Goal: Task Accomplishment & Management: Manage account settings

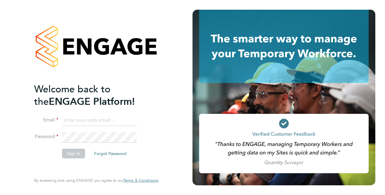
click at [93, 120] on input at bounding box center [99, 120] width 75 height 11
type input "[PERSON_NAME][EMAIL_ADDRESS][PERSON_NAME][DOMAIN_NAME]"
click at [73, 152] on button "Sign In" at bounding box center [73, 153] width 23 height 10
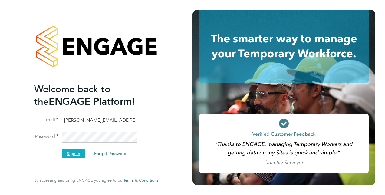
click at [73, 150] on button "Sign In" at bounding box center [73, 153] width 23 height 10
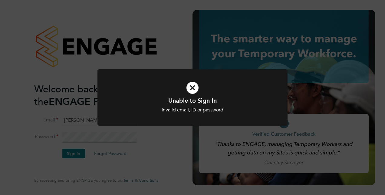
click at [193, 88] on icon at bounding box center [192, 88] width 157 height 24
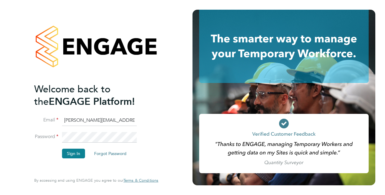
click at [67, 120] on input "[PERSON_NAME][EMAIL_ADDRESS][PERSON_NAME][DOMAIN_NAME]" at bounding box center [99, 120] width 75 height 11
click at [141, 108] on ng-template "Welcome back to the ENGAGE Platform! Email [PERSON_NAME][EMAIL_ADDRESS][PERSON_…" at bounding box center [93, 123] width 118 height 81
click at [73, 152] on button "Sign In" at bounding box center [73, 153] width 23 height 10
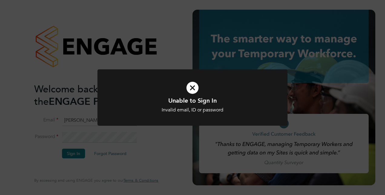
click at [192, 87] on icon at bounding box center [192, 88] width 157 height 24
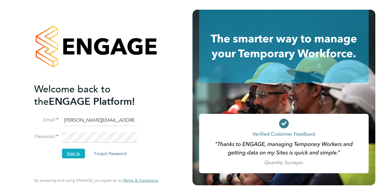
click at [71, 153] on button "Sign In" at bounding box center [73, 153] width 23 height 10
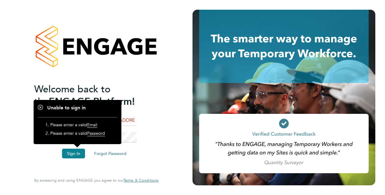
click at [159, 78] on div "Welcome back to the ENGAGE Platform! Email [PERSON_NAME][EMAIL_ADDRESS][PERSON_…" at bounding box center [96, 97] width 148 height 195
